Goal: Information Seeking & Learning: Learn about a topic

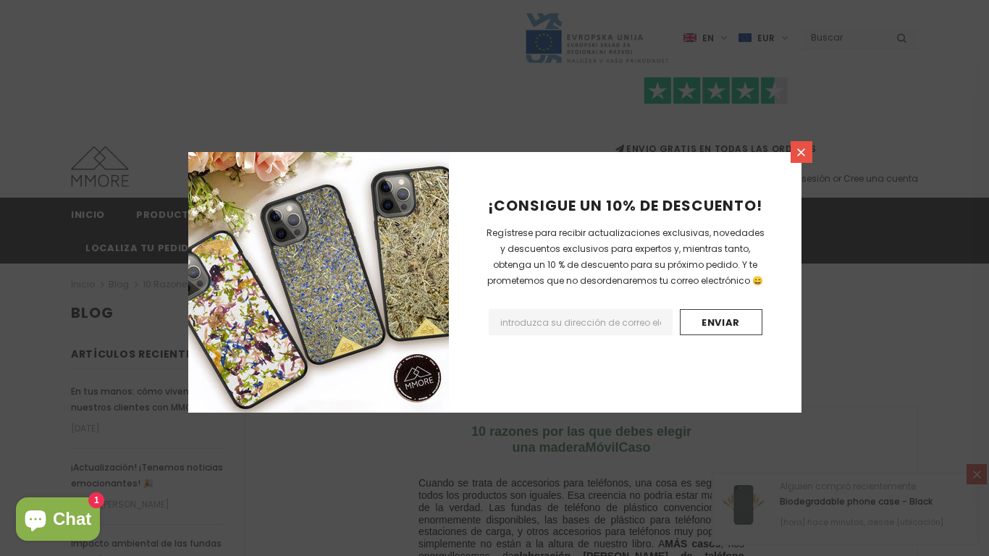
click at [793, 153] on link at bounding box center [802, 152] width 22 height 22
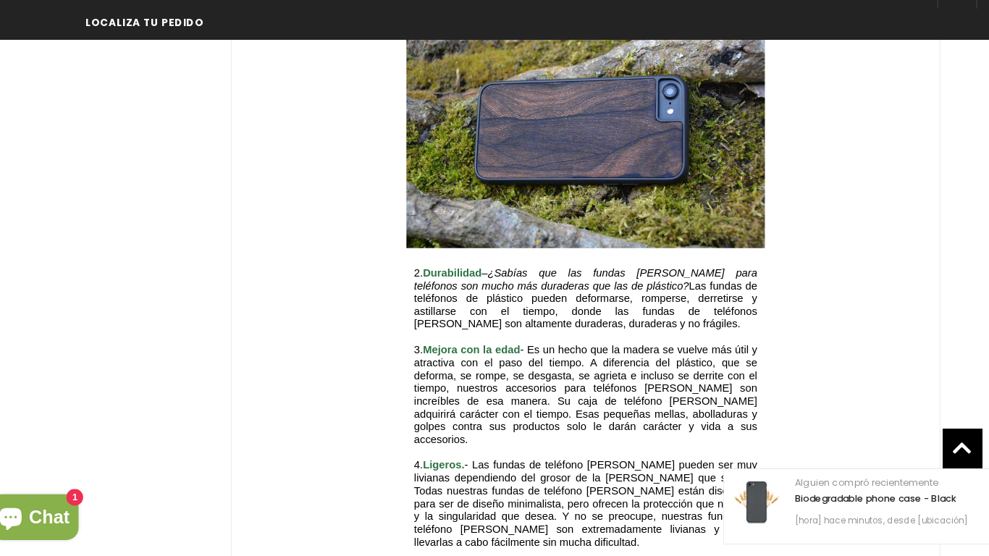
scroll to position [1363, 0]
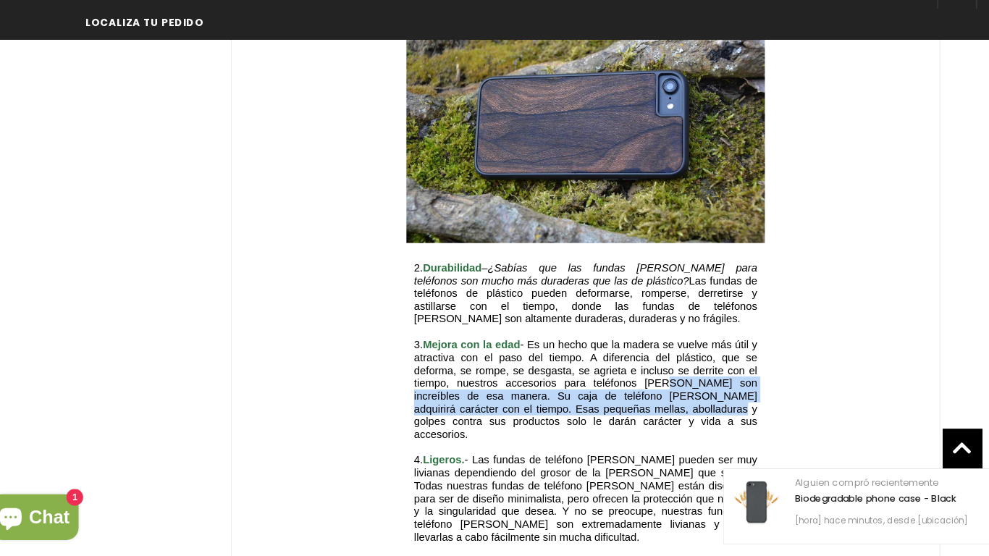
drag, startPoint x: 686, startPoint y: 385, endPoint x: 644, endPoint y: 356, distance: 50.4
click at [644, 356] on span "3. Mejora con la edad - Es un hecho que la madera se vuelve más útil y atractiv…" at bounding box center [582, 398] width 326 height 97
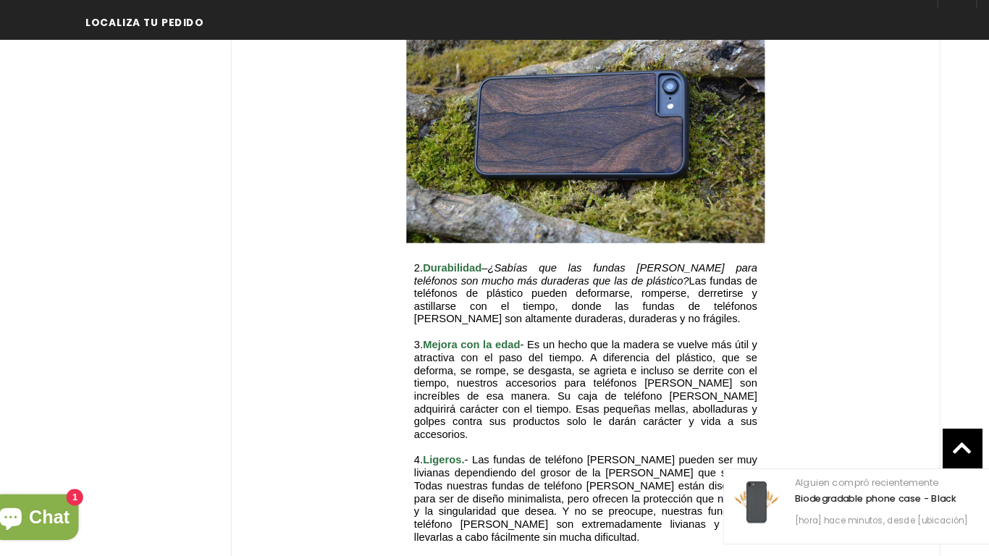
click at [644, 356] on span "3. Mejora con la edad - Es un hecho que la madera se vuelve más útil y atractiv…" at bounding box center [582, 398] width 326 height 97
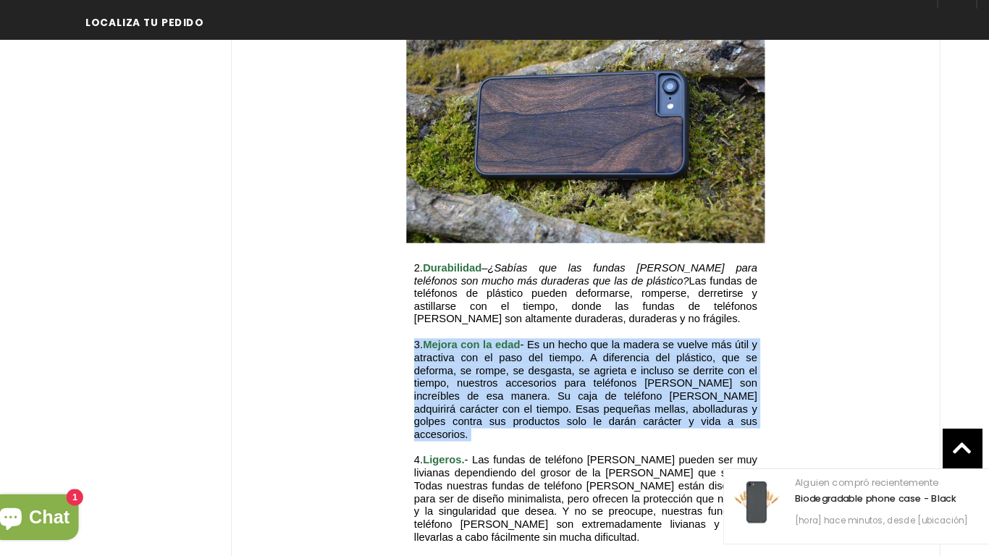
click at [644, 356] on span "3. Mejora con la edad - Es un hecho que la madera se vuelve más útil y atractiv…" at bounding box center [582, 398] width 326 height 97
drag, startPoint x: 686, startPoint y: 388, endPoint x: 542, endPoint y: 319, distance: 160.6
click at [542, 350] on p "3. Mejora con la edad - Es un hecho que la madera se vuelve más útil y atractiv…" at bounding box center [582, 398] width 326 height 97
copy span "Es un hecho que la madera se vuelve más útil y atractiva con el paso del tiempo…"
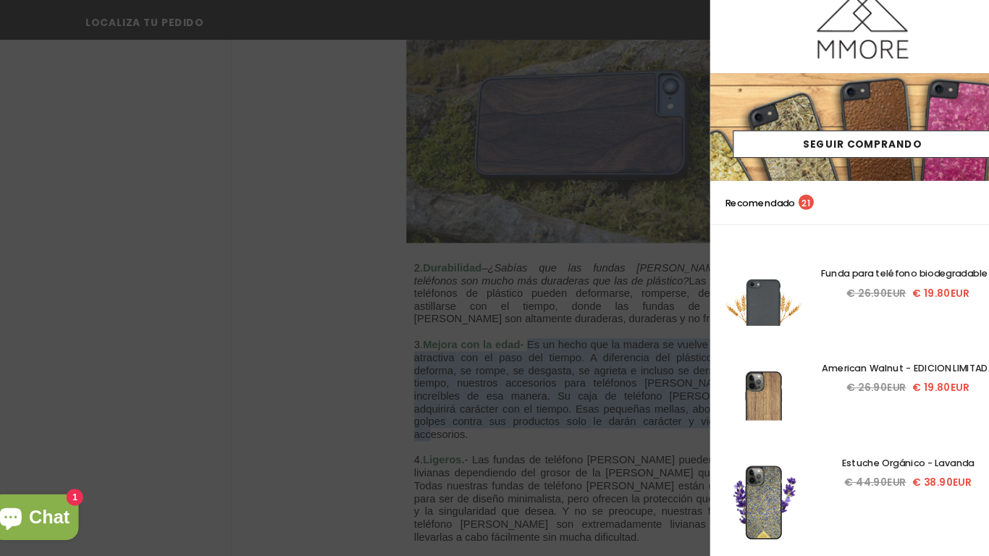
click at [523, 307] on div at bounding box center [494, 278] width 989 height 556
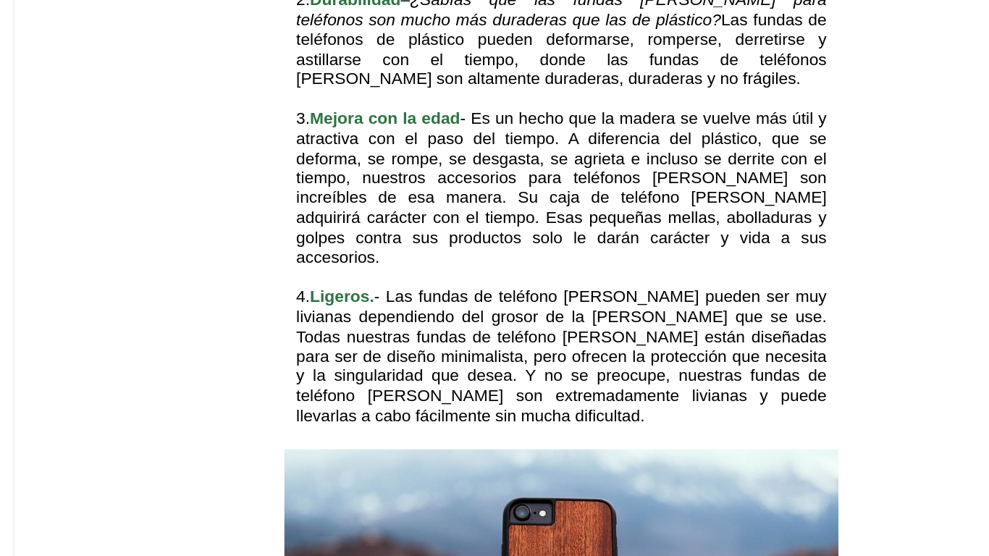
scroll to position [1436, 0]
